Goal: Task Accomplishment & Management: Complete application form

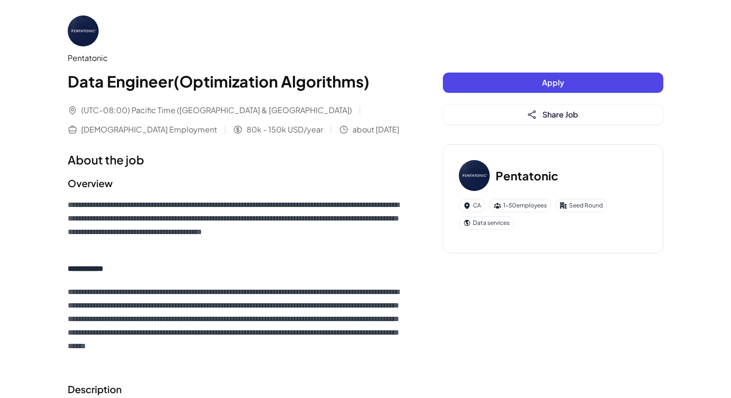
click at [514, 82] on button "Apply" at bounding box center [553, 82] width 220 height 20
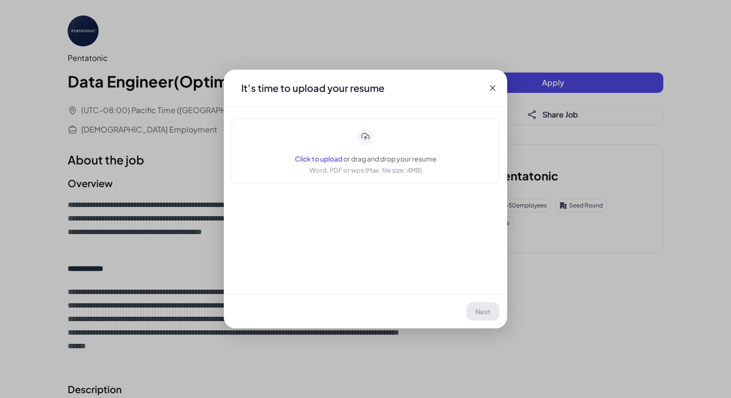
click at [370, 146] on div "Click to upload or drag and drop your resume Word, PDF or wps (Max. file size: …" at bounding box center [366, 151] width 142 height 48
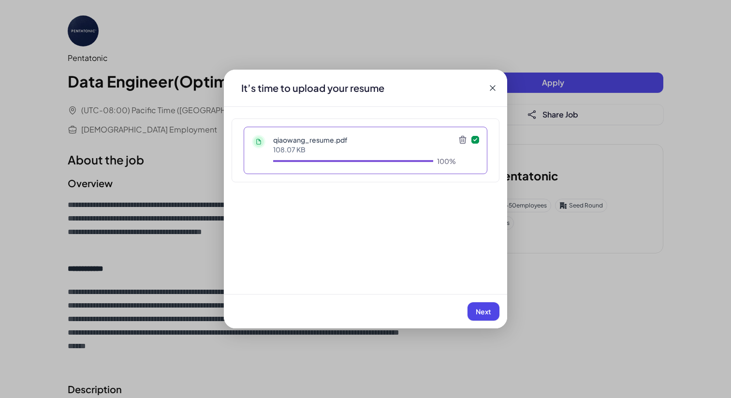
click at [488, 307] on span "Next" at bounding box center [482, 311] width 15 height 9
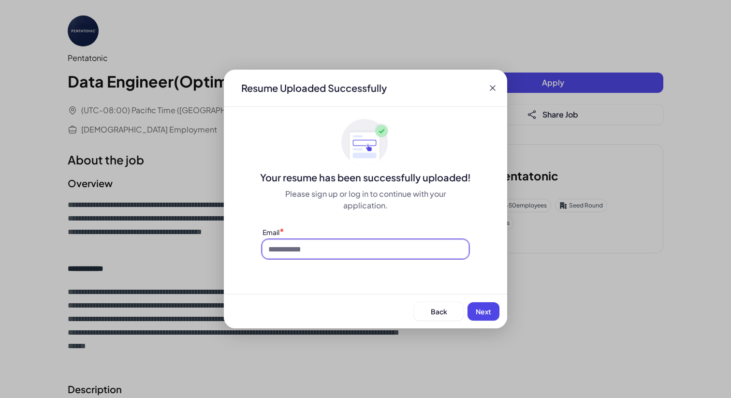
click at [386, 248] on input at bounding box center [365, 249] width 206 height 18
type input "**********"
click at [483, 308] on span "Next" at bounding box center [482, 311] width 15 height 9
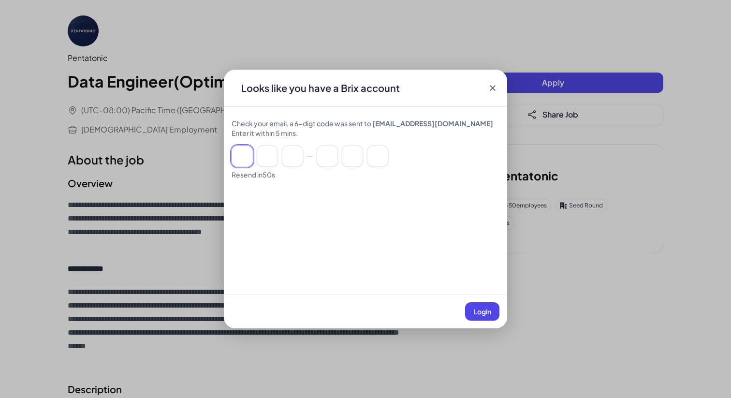
click at [251, 162] on input at bounding box center [241, 155] width 21 height 21
paste input "******"
type input "*"
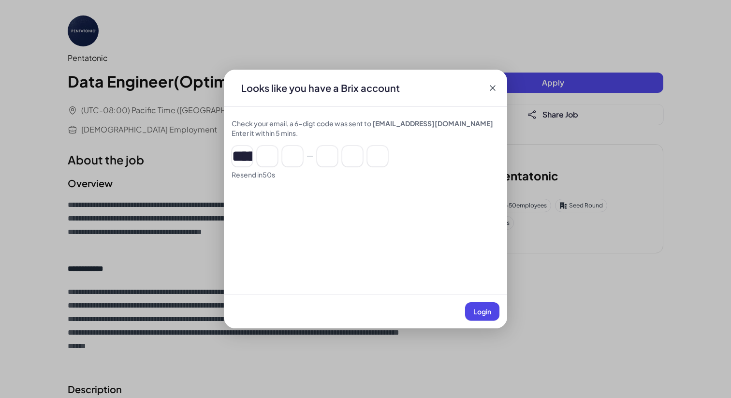
type input "*"
click at [487, 316] on button "Login" at bounding box center [482, 311] width 34 height 18
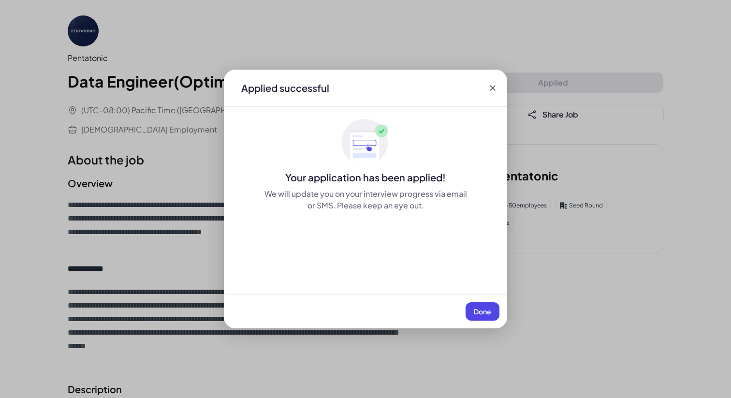
click at [476, 310] on span "Done" at bounding box center [482, 311] width 17 height 9
